Goal: Task Accomplishment & Management: Manage account settings

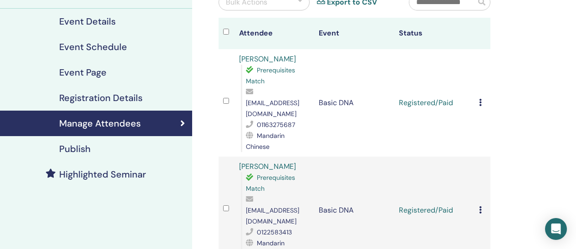
scroll to position [89, 0]
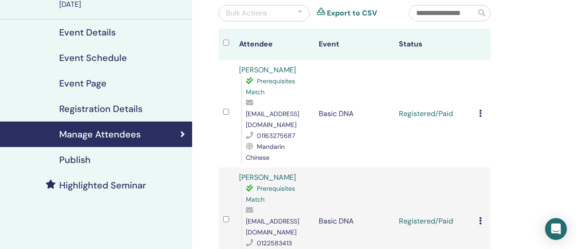
click at [448, 15] on input "text" at bounding box center [442, 12] width 66 height 15
type input "*"
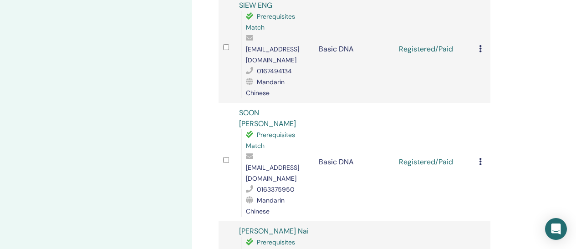
scroll to position [1870, 0]
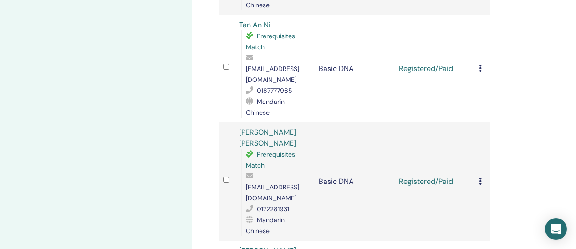
scroll to position [1766, 0]
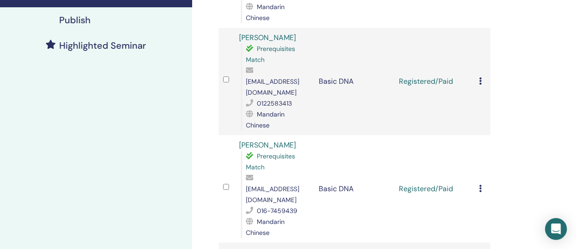
scroll to position [0, 0]
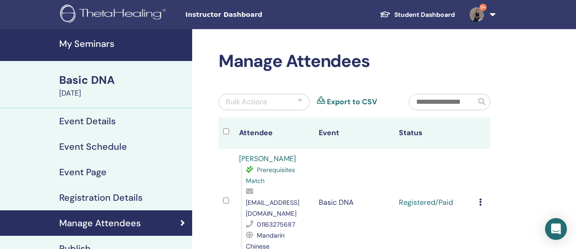
click at [434, 105] on input "text" at bounding box center [442, 101] width 66 height 15
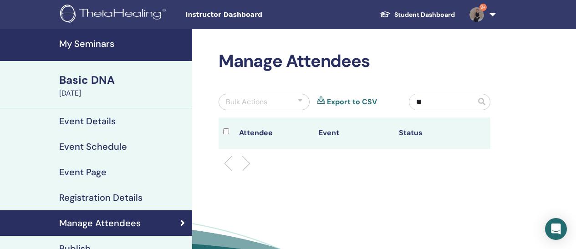
type input "*"
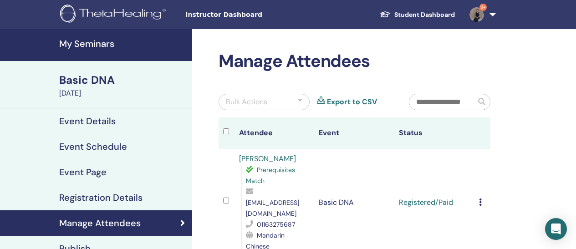
type input "*"
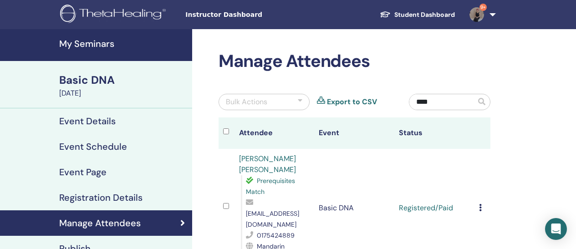
type input "***"
click at [435, 104] on input "***" at bounding box center [442, 101] width 66 height 15
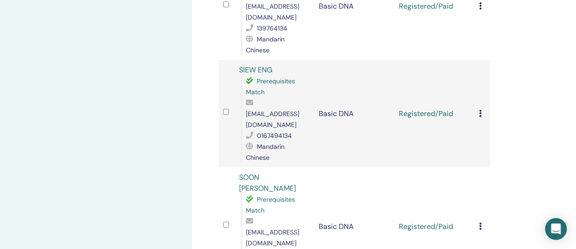
scroll to position [1746, 0]
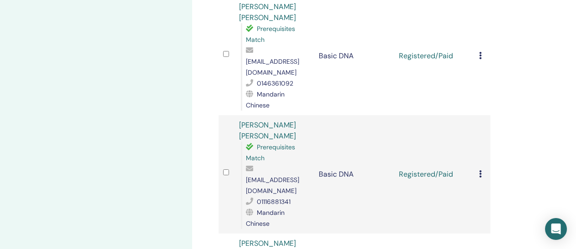
scroll to position [593, 0]
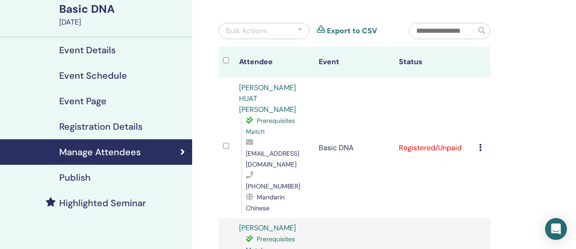
scroll to position [10, 0]
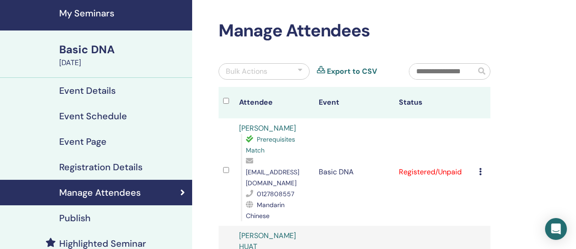
scroll to position [41, 0]
